Goal: Navigation & Orientation: Understand site structure

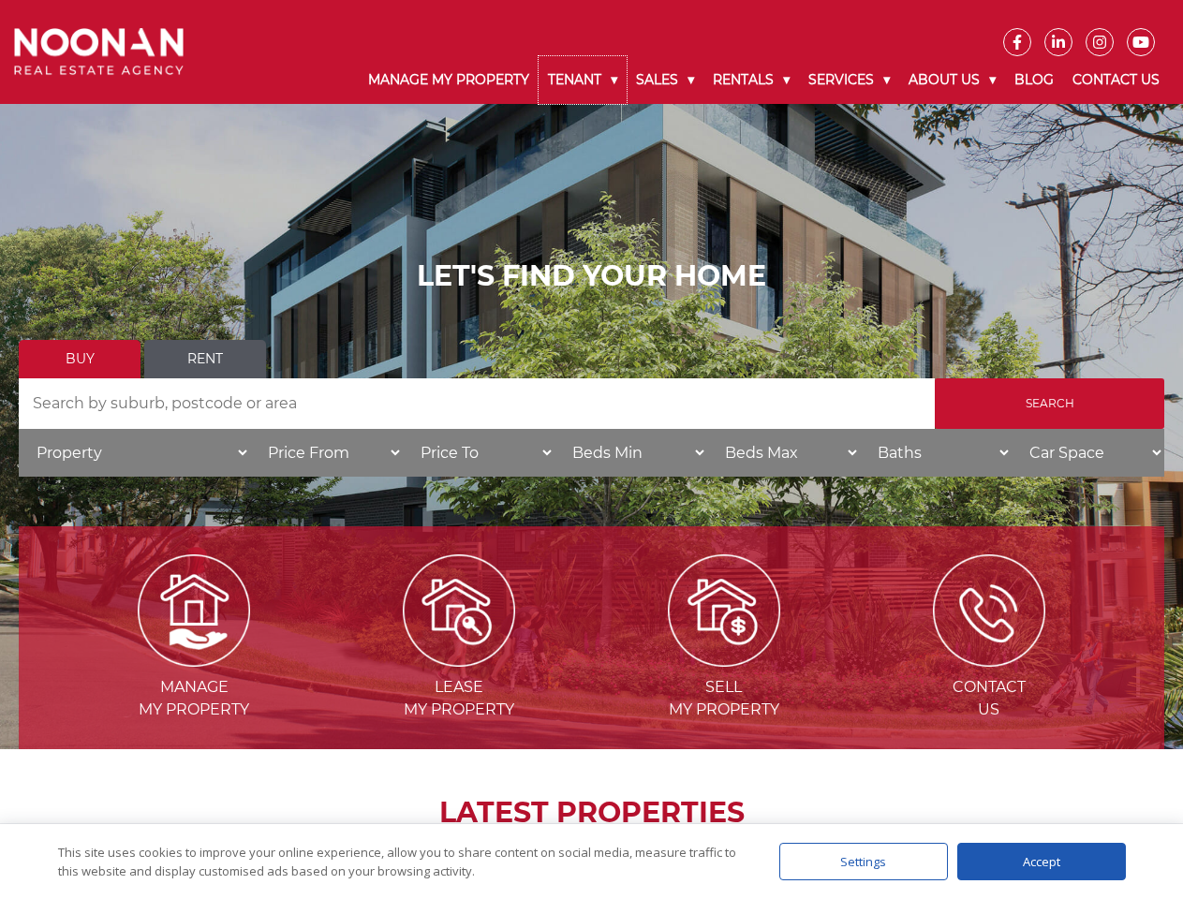
click at [583, 80] on link "Tenant" at bounding box center [583, 80] width 88 height 48
click at [666, 80] on link "Sales" at bounding box center [665, 80] width 77 height 48
click at [752, 80] on link "Rentals" at bounding box center [751, 80] width 96 height 48
click at [851, 80] on link "Services" at bounding box center [849, 80] width 100 height 48
click at [954, 80] on link "About Us" at bounding box center [952, 80] width 106 height 48
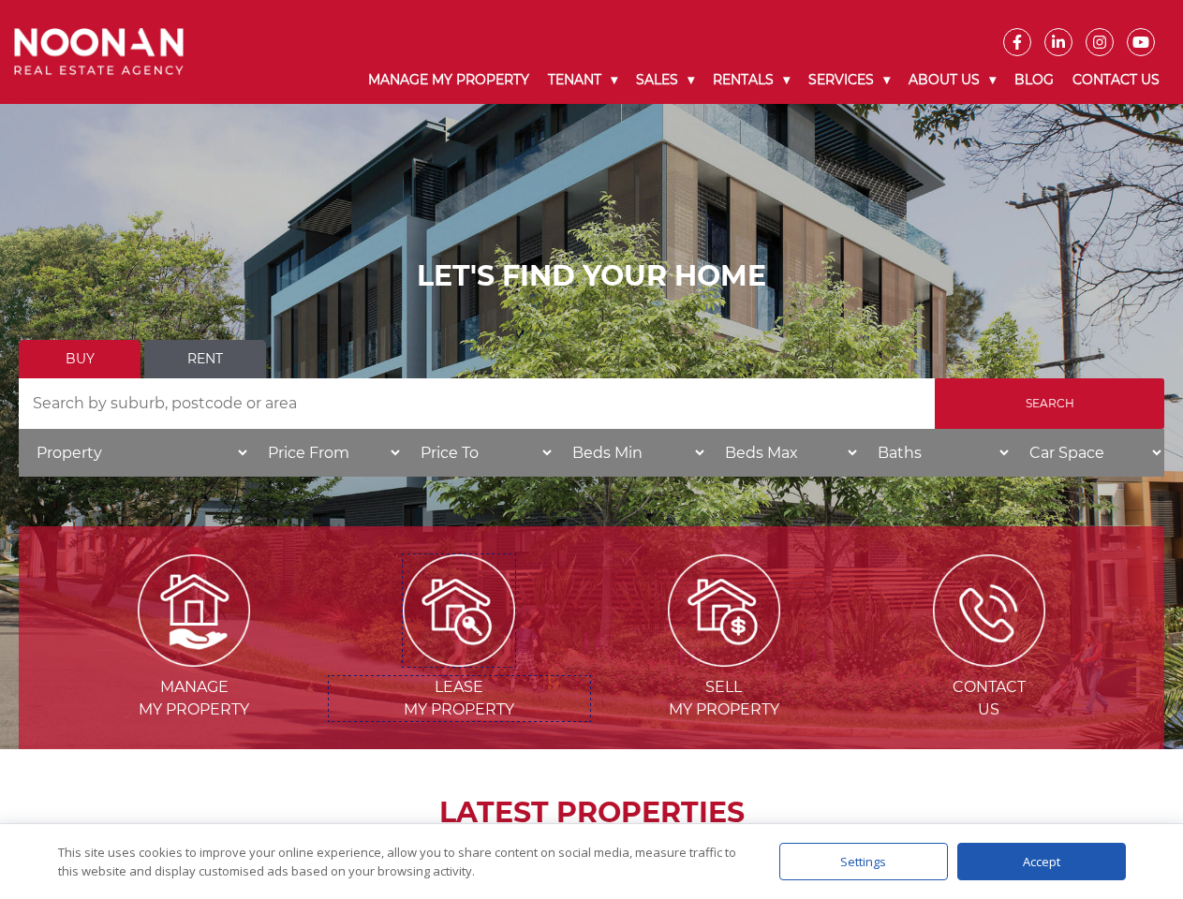
click at [459, 659] on img at bounding box center [459, 610] width 112 height 112
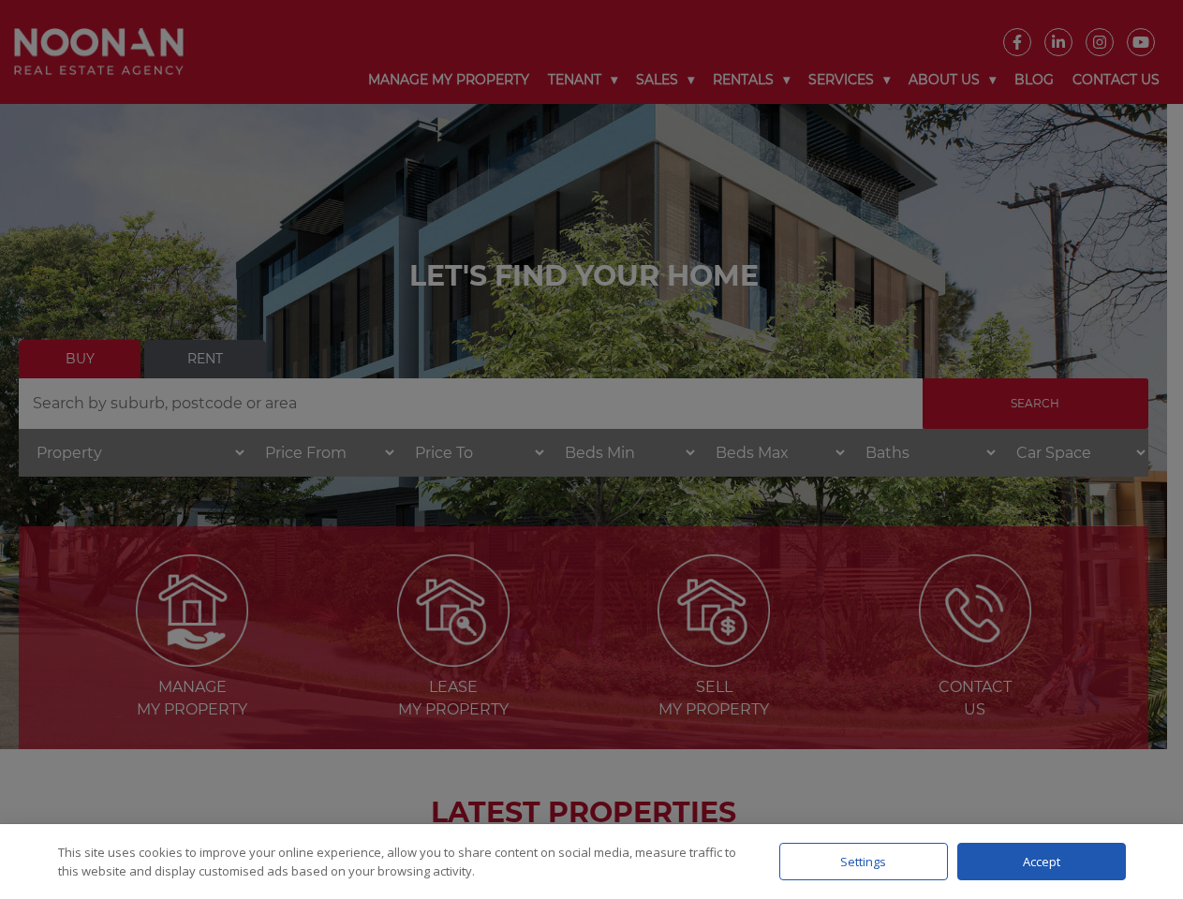
click at [863, 862] on div "Settings" at bounding box center [863, 861] width 169 height 37
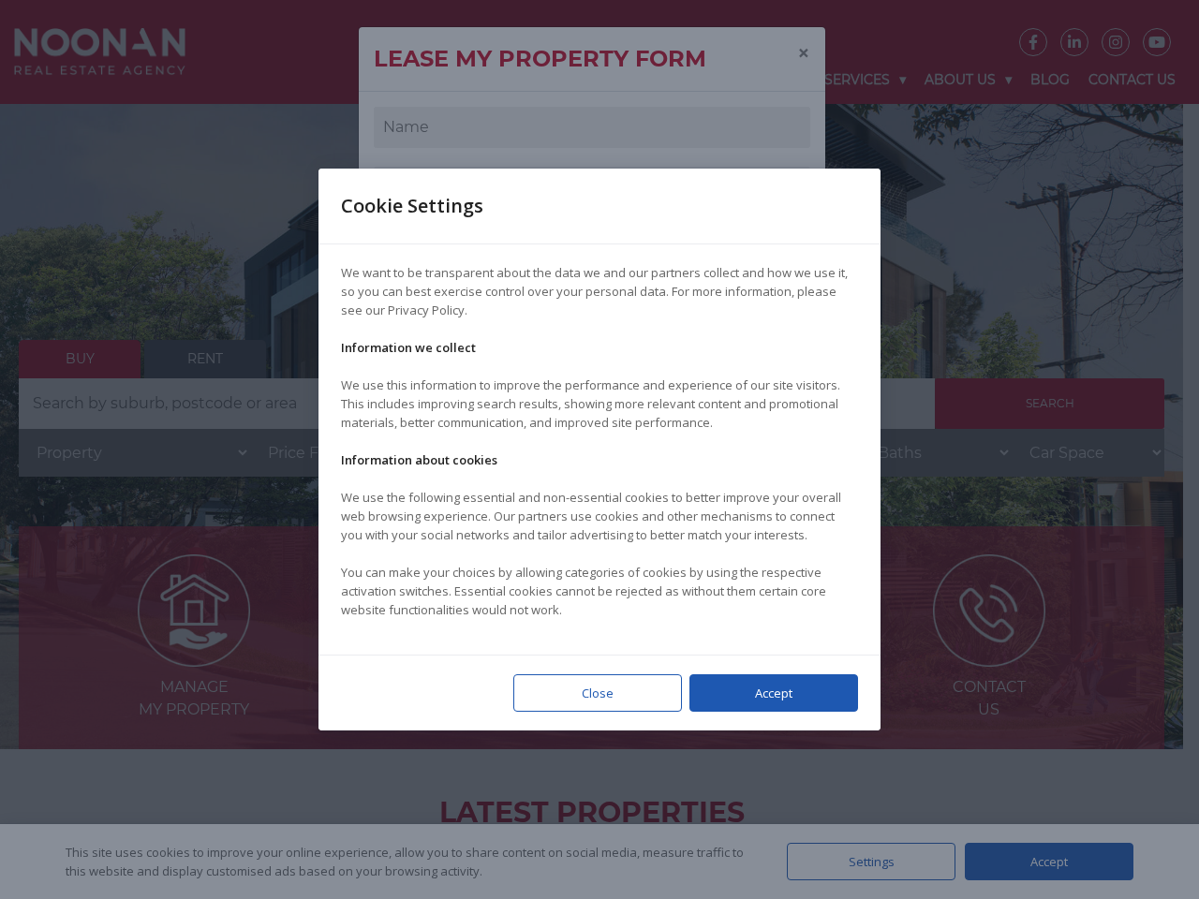
click at [1041, 862] on div at bounding box center [599, 449] width 1199 height 899
